Goal: Use online tool/utility: Use online tool/utility

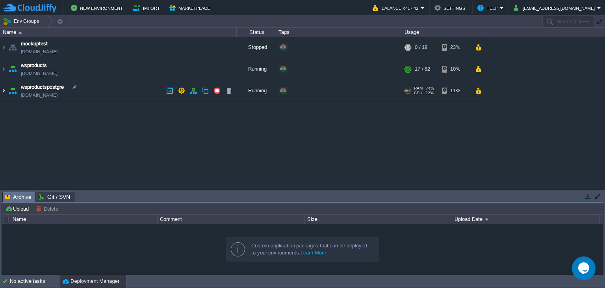
click at [5, 91] on img at bounding box center [3, 90] width 6 height 21
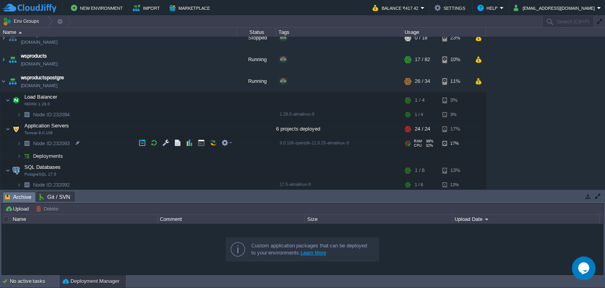
scroll to position [11, 0]
click at [22, 152] on img at bounding box center [26, 154] width 11 height 12
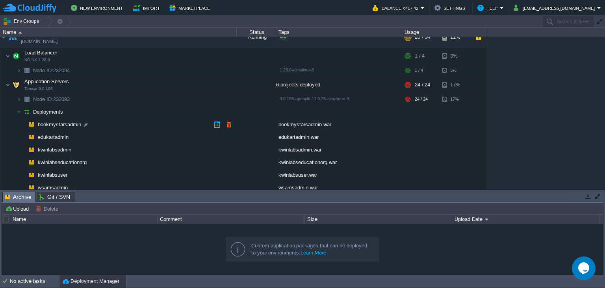
scroll to position [85, 0]
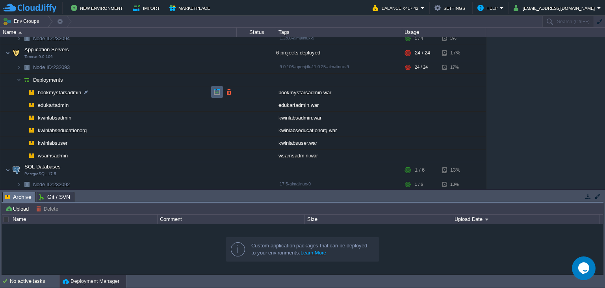
click at [217, 89] on button "button" at bounding box center [216, 91] width 7 height 7
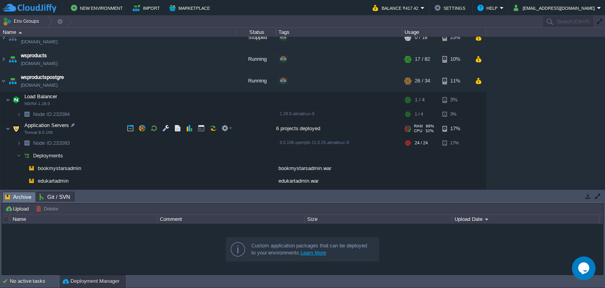
scroll to position [7, 0]
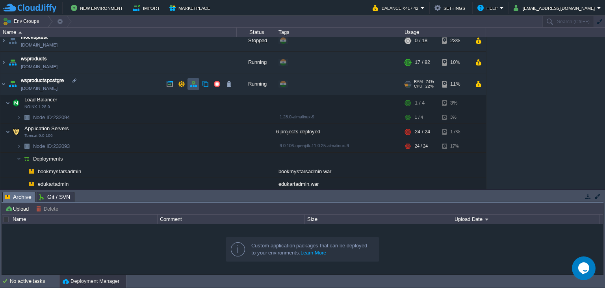
click at [197, 84] on button "button" at bounding box center [193, 83] width 7 height 7
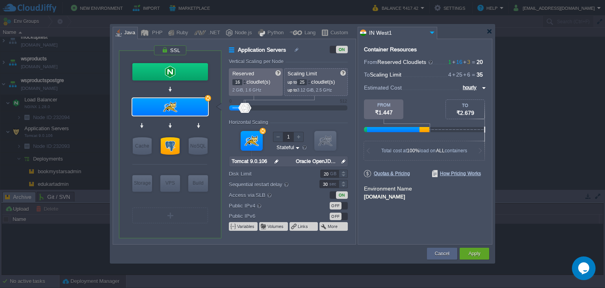
click at [310, 80] on div at bounding box center [309, 80] width 4 height 3
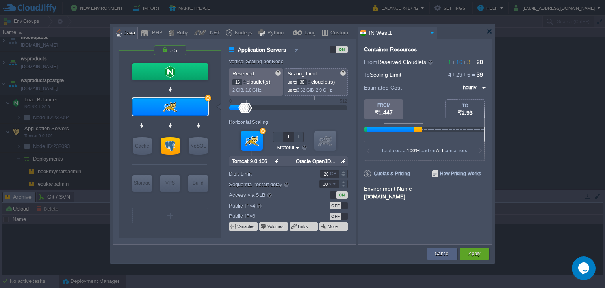
click at [310, 80] on div at bounding box center [309, 80] width 4 height 3
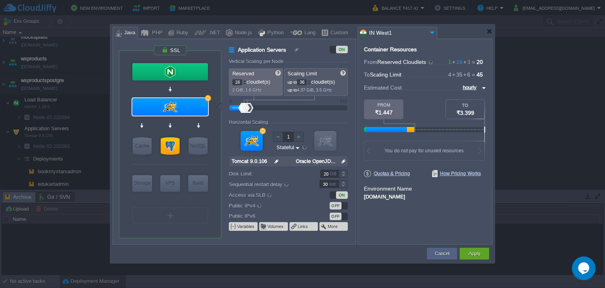
click at [310, 80] on div at bounding box center [309, 80] width 4 height 3
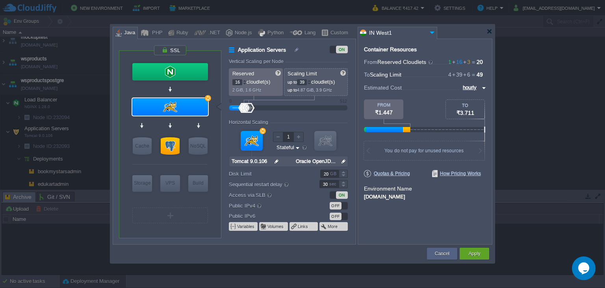
click at [311, 84] on div at bounding box center [309, 83] width 4 height 3
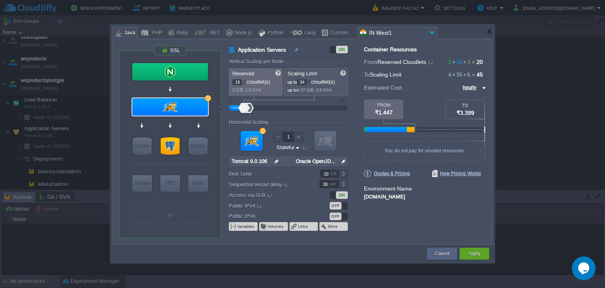
click at [311, 84] on div at bounding box center [309, 83] width 4 height 3
type input "32"
click at [311, 84] on div at bounding box center [309, 83] width 4 height 3
click at [245, 81] on div at bounding box center [245, 80] width 4 height 3
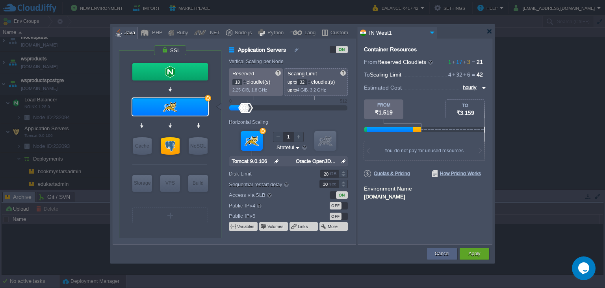
click at [245, 81] on div at bounding box center [245, 80] width 4 height 3
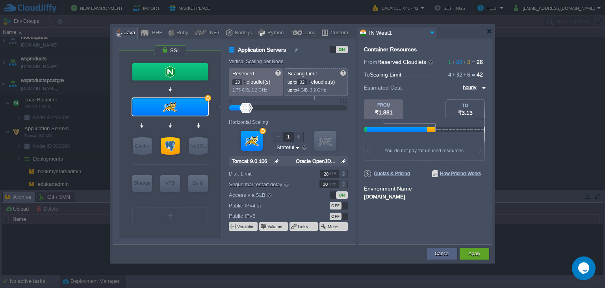
click at [245, 81] on div at bounding box center [245, 80] width 4 height 3
type input "24"
click at [245, 81] on div at bounding box center [245, 80] width 4 height 3
click at [473, 248] on div "Apply" at bounding box center [475, 253] width 18 height 12
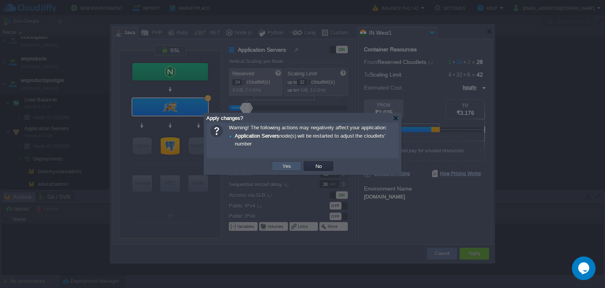
click at [286, 167] on button "Yes" at bounding box center [286, 165] width 13 height 7
